Goal: Communication & Community: Answer question/provide support

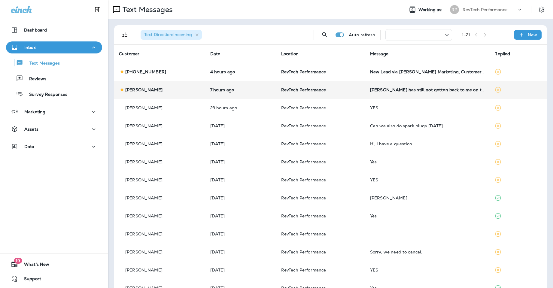
click at [360, 92] on td "RevTech Performance" at bounding box center [320, 90] width 89 height 18
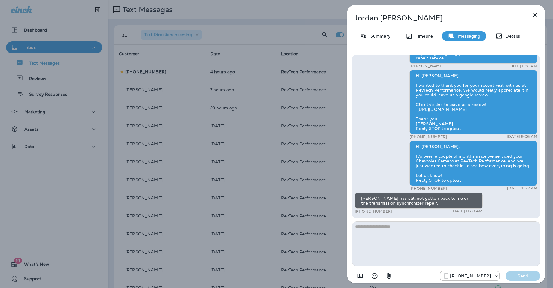
click at [534, 16] on icon "button" at bounding box center [535, 15] width 4 height 4
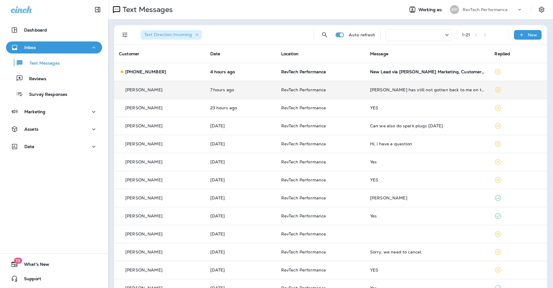
click at [350, 92] on td "RevTech Performance" at bounding box center [320, 90] width 89 height 18
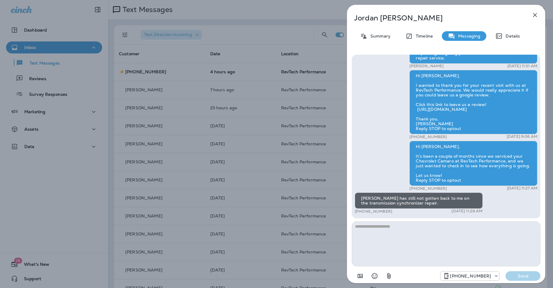
click at [403, 232] on textarea at bounding box center [446, 243] width 189 height 45
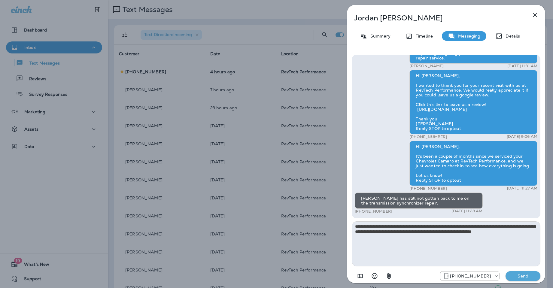
type textarea "**********"
click at [516, 277] on p "Send" at bounding box center [523, 275] width 25 height 5
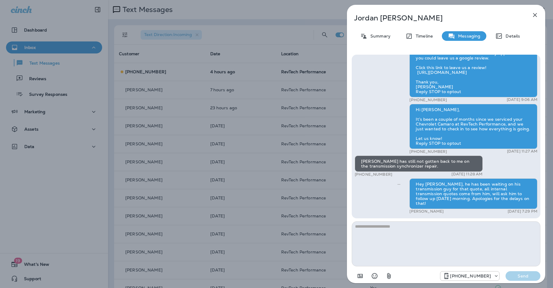
click at [535, 17] on icon "button" at bounding box center [535, 14] width 7 height 7
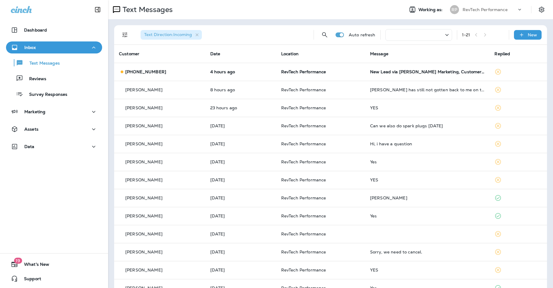
click at [255, 19] on div "Text Direction : Incoming Auto refresh 1 - 21 New Customer Date Location Messag…" at bounding box center [330, 233] width 445 height 429
